Goal: Check status: Check status

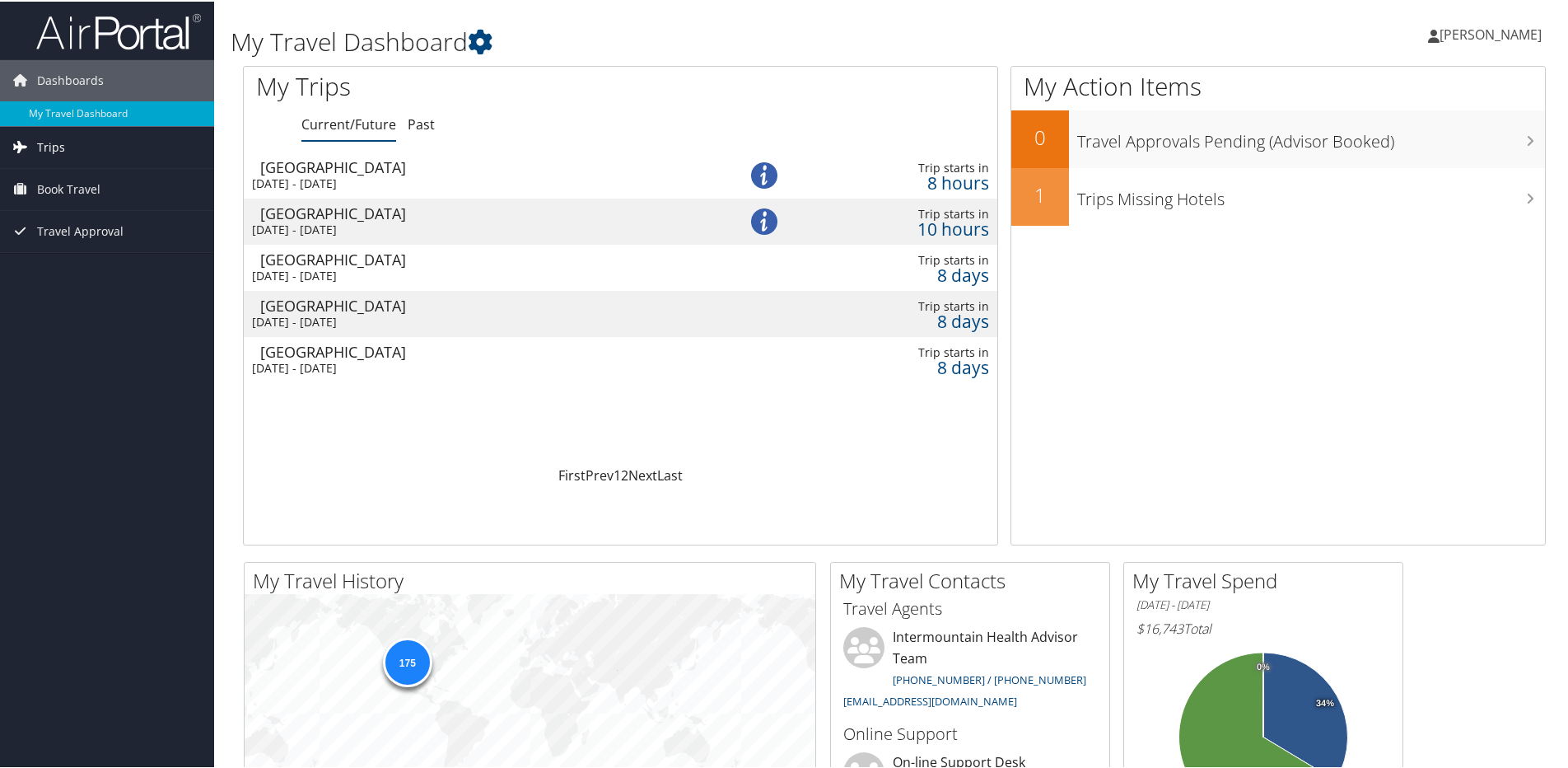
click at [91, 150] on link "Trips" at bounding box center [107, 146] width 214 height 41
click at [434, 177] on div "[DATE] - [DATE]" at bounding box center [474, 182] width 444 height 15
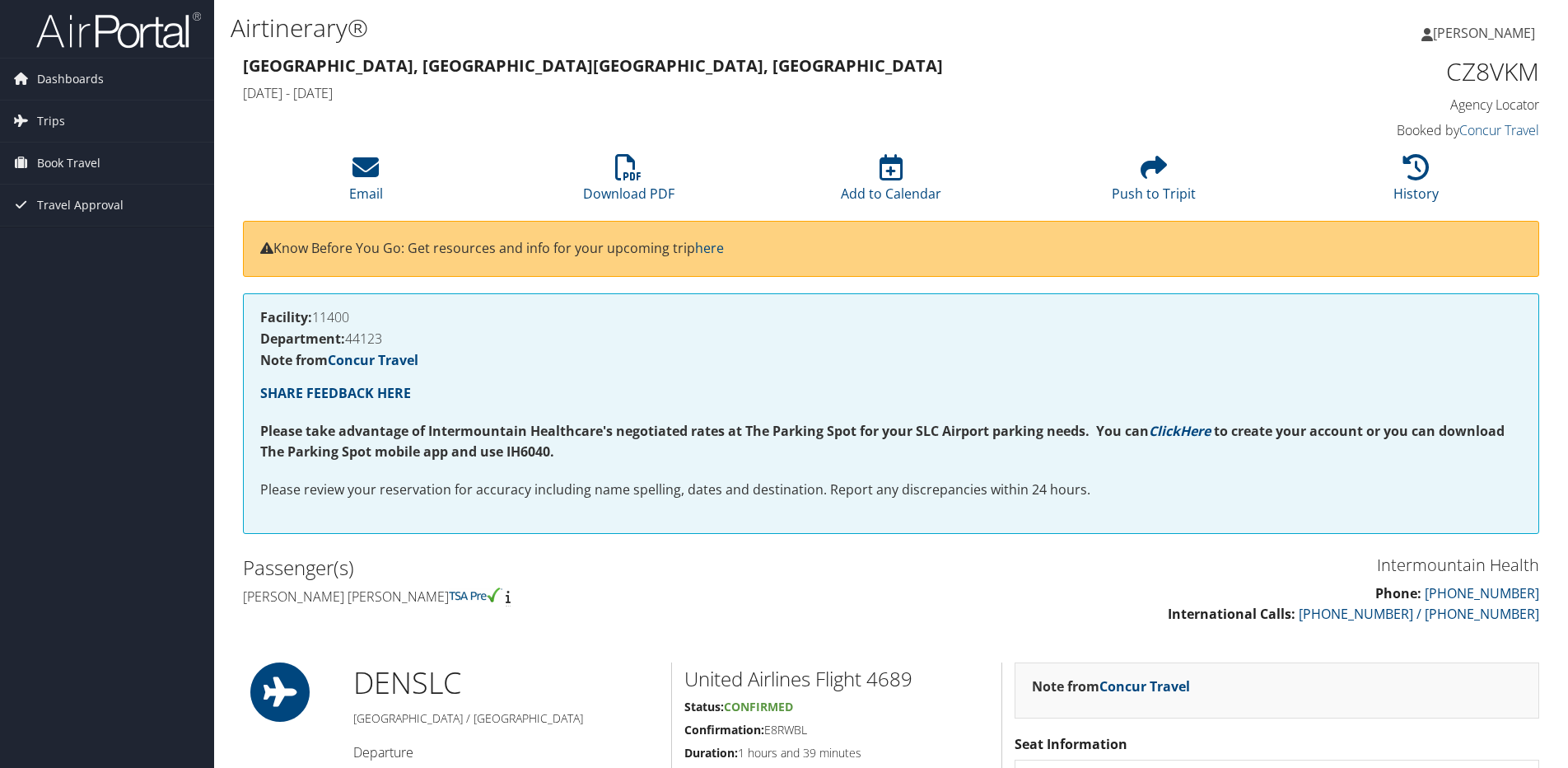
scroll to position [495, 0]
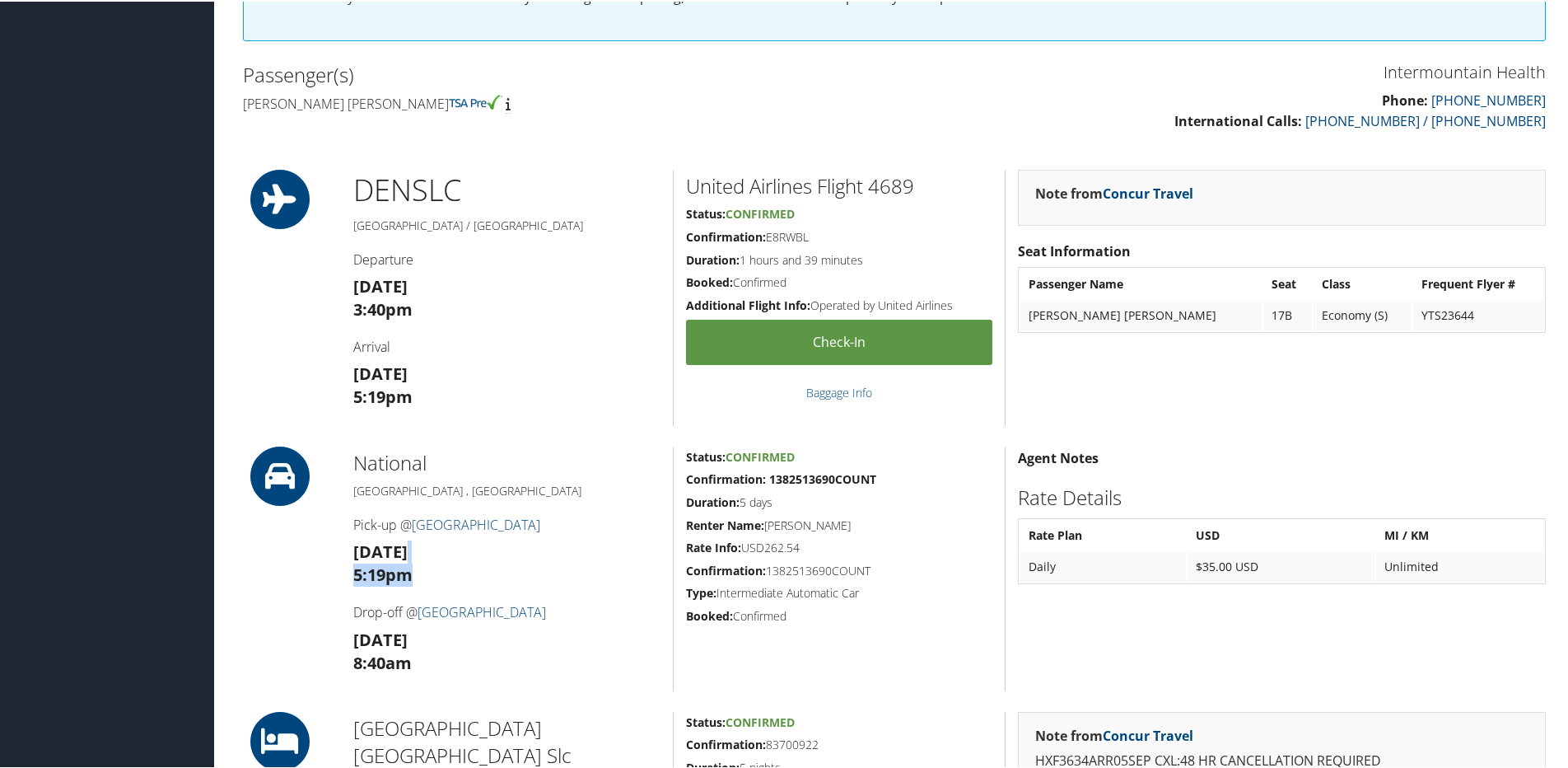
drag, startPoint x: 397, startPoint y: 548, endPoint x: 417, endPoint y: 566, distance: 26.9
click at [417, 566] on h3 "Fri 05 Sep 5:19pm" at bounding box center [506, 561] width 307 height 46
drag, startPoint x: 417, startPoint y: 566, endPoint x: 405, endPoint y: 550, distance: 20.0
click at [405, 550] on h3 "Fri 05 Sep 5:19pm" at bounding box center [506, 561] width 307 height 46
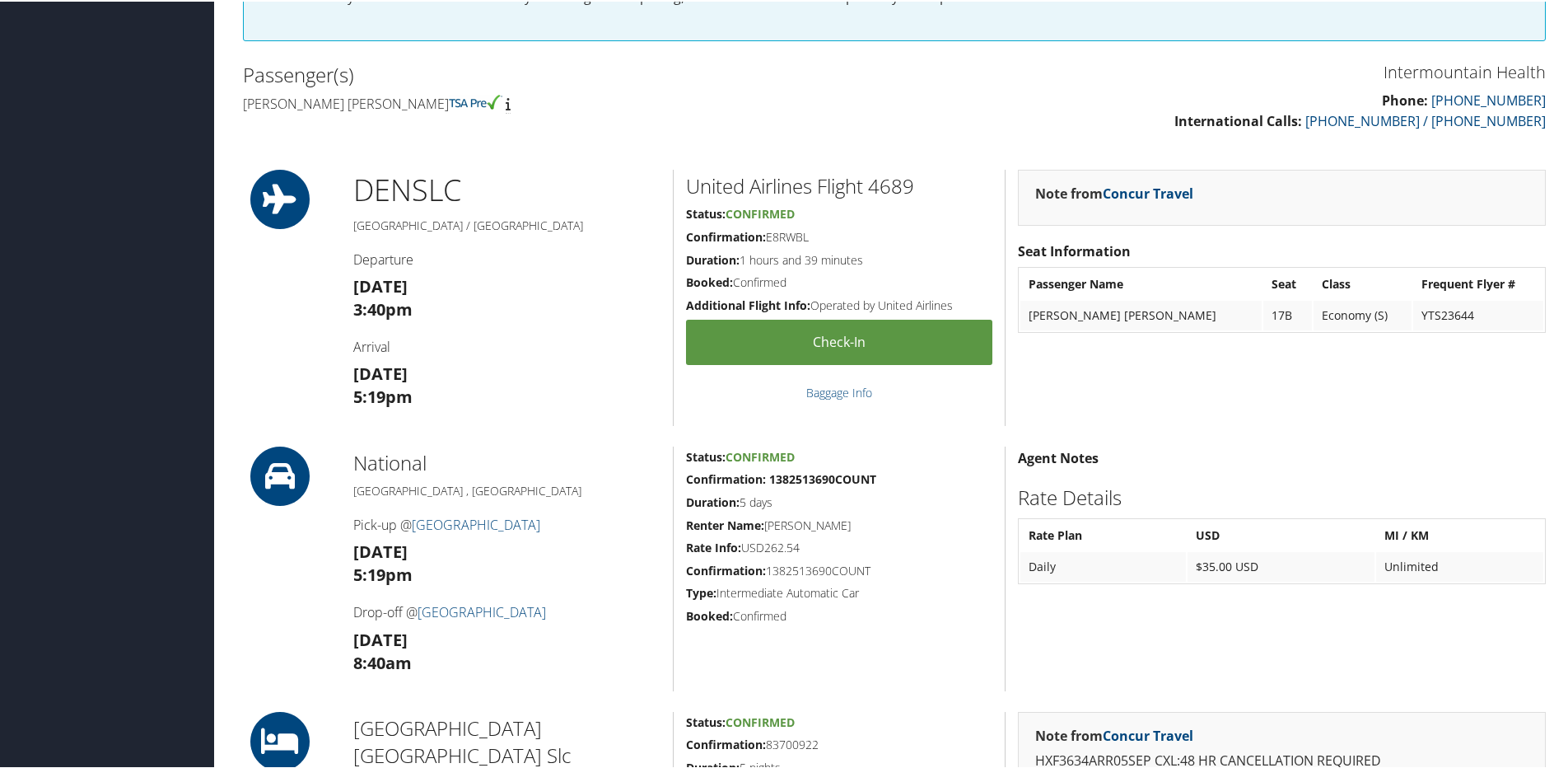
click at [405, 550] on strong "Fri 05 Sep" at bounding box center [380, 550] width 54 height 22
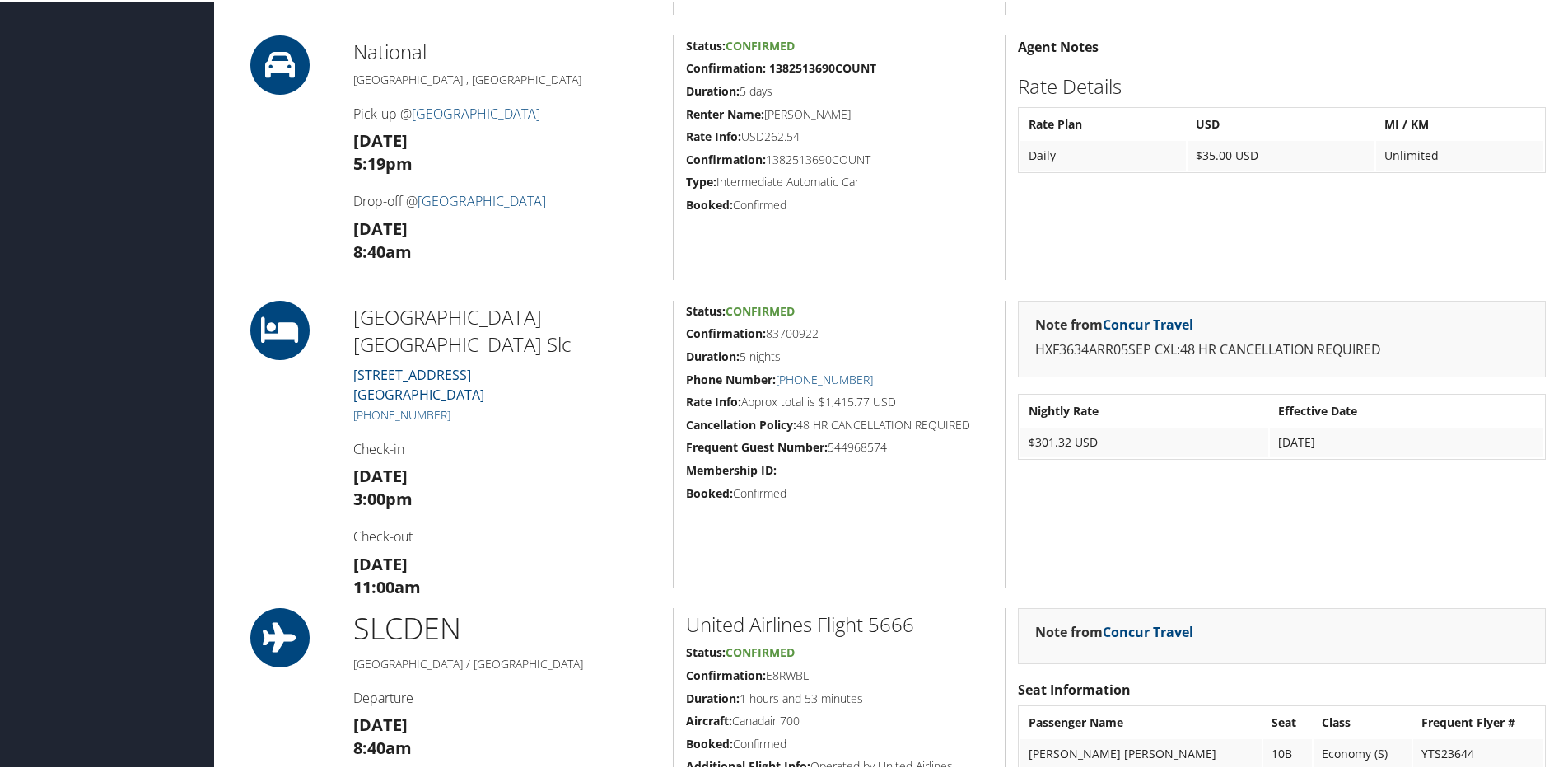
scroll to position [742, 0]
